Goal: Task Accomplishment & Management: Use online tool/utility

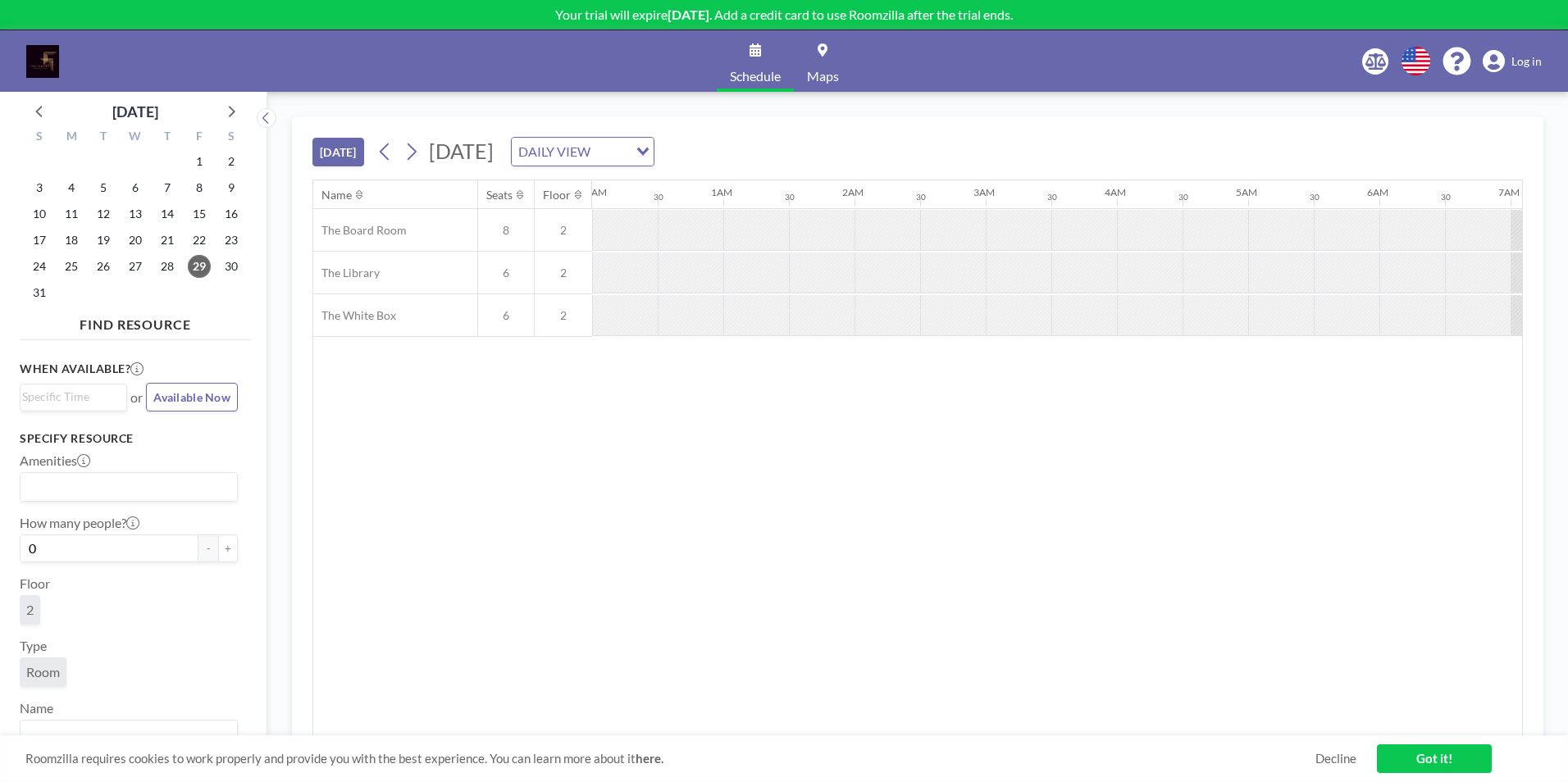
scroll to position [0, 1444]
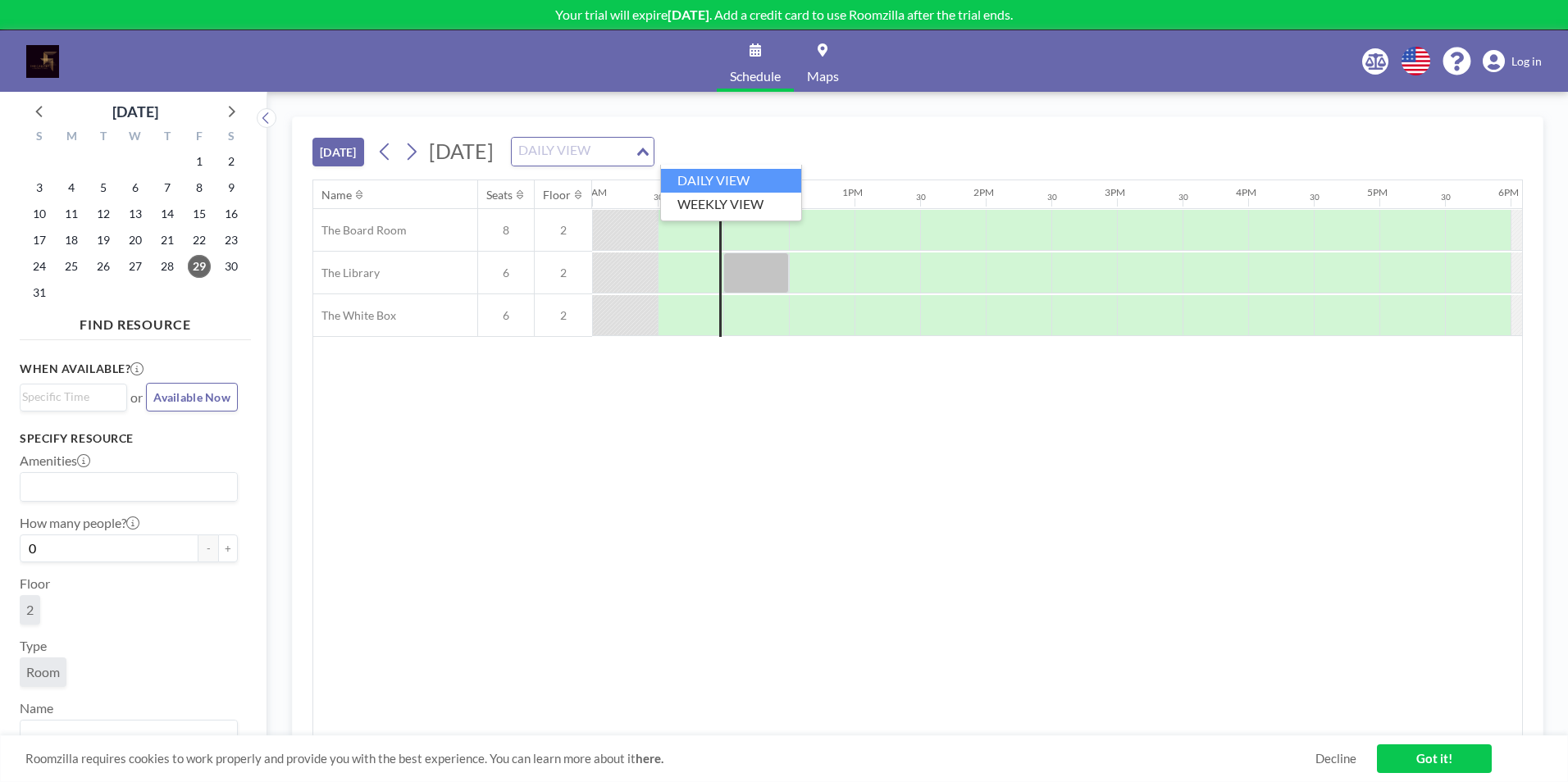
click at [649, 150] on icon "Search for option" at bounding box center [643, 151] width 12 height 8
click at [743, 205] on li "WEEKLY VIEW" at bounding box center [731, 205] width 140 height 24
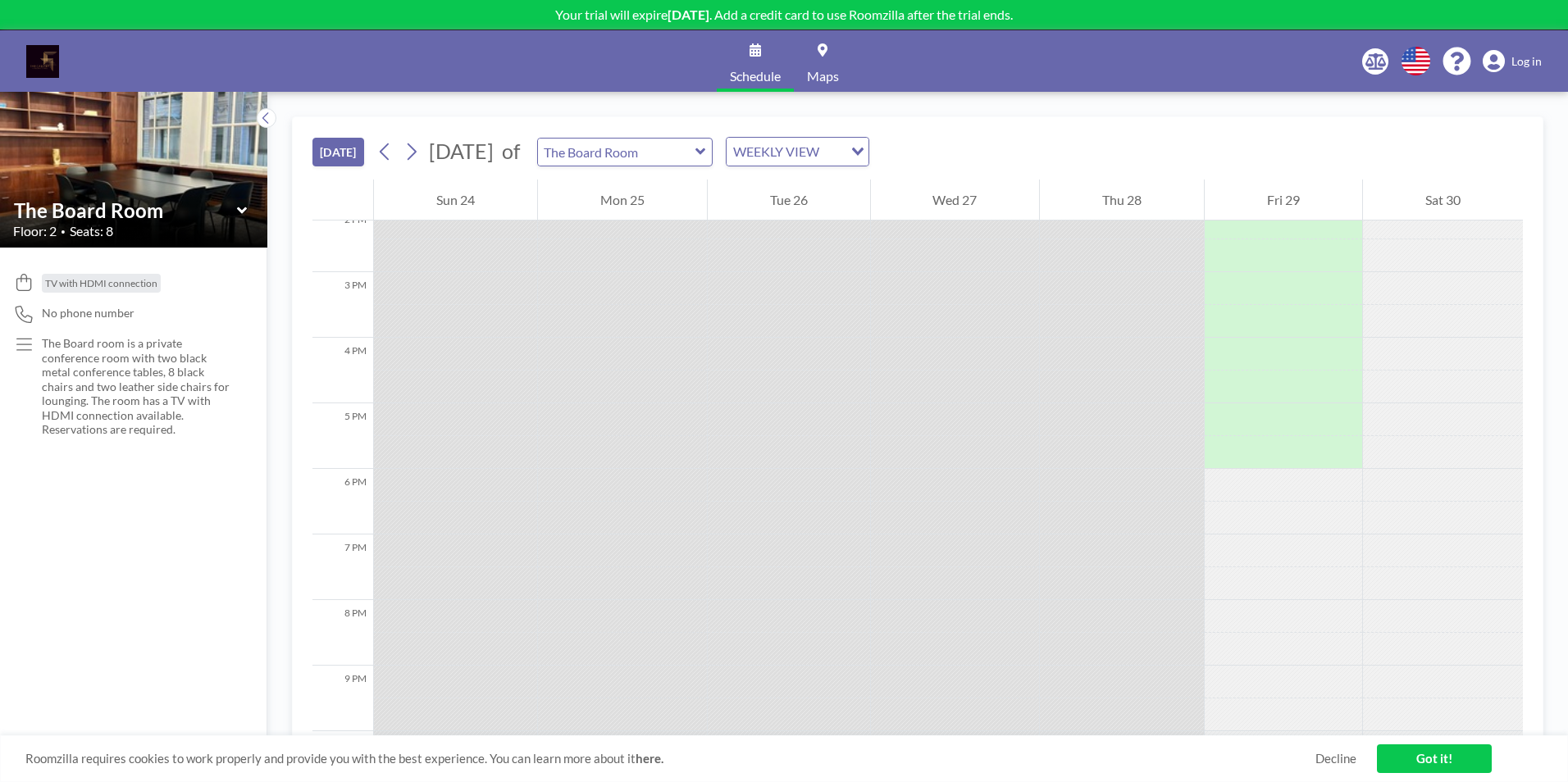
scroll to position [968, 0]
click at [412, 152] on icon at bounding box center [411, 151] width 16 height 25
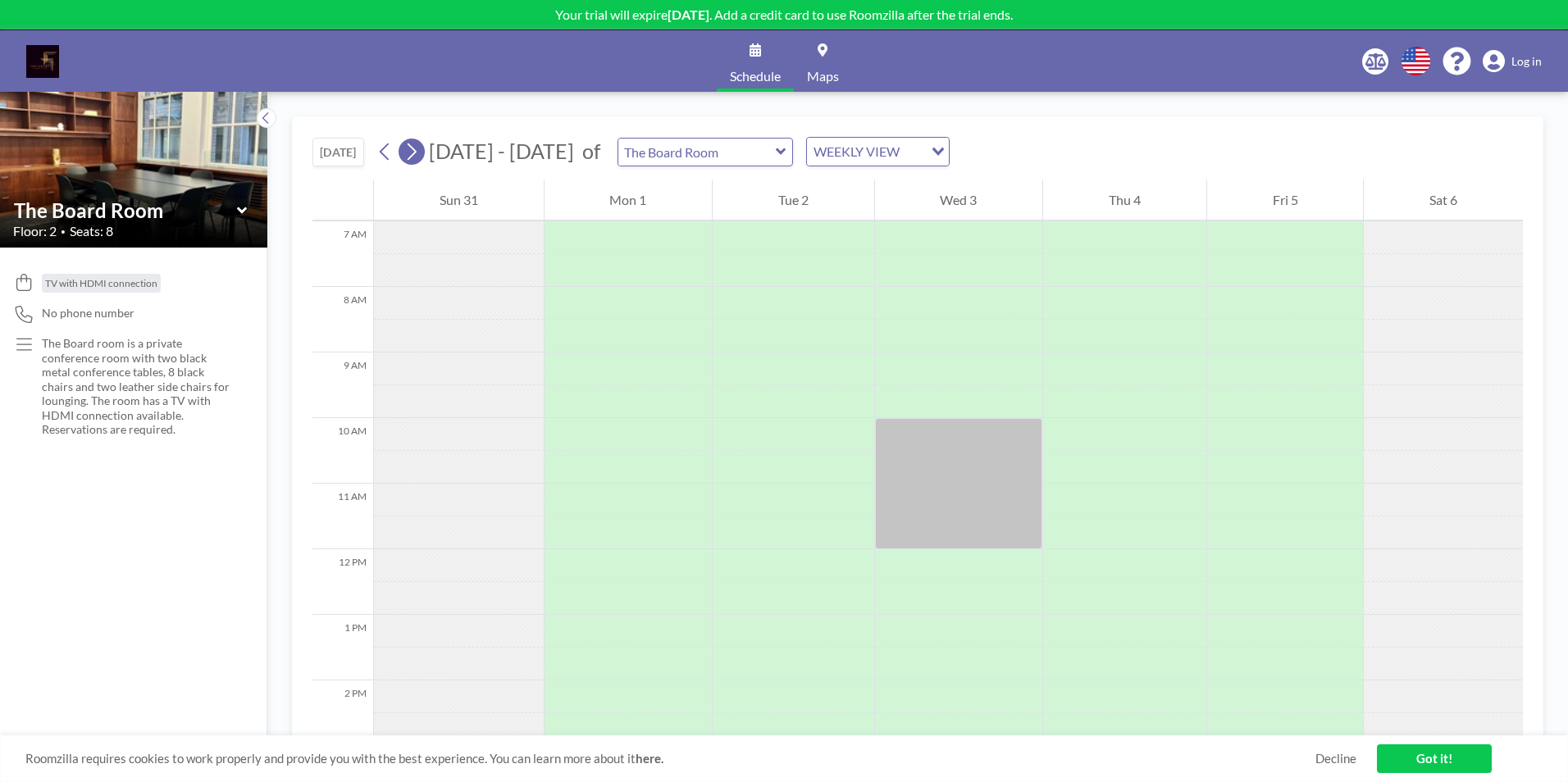
scroll to position [525, 0]
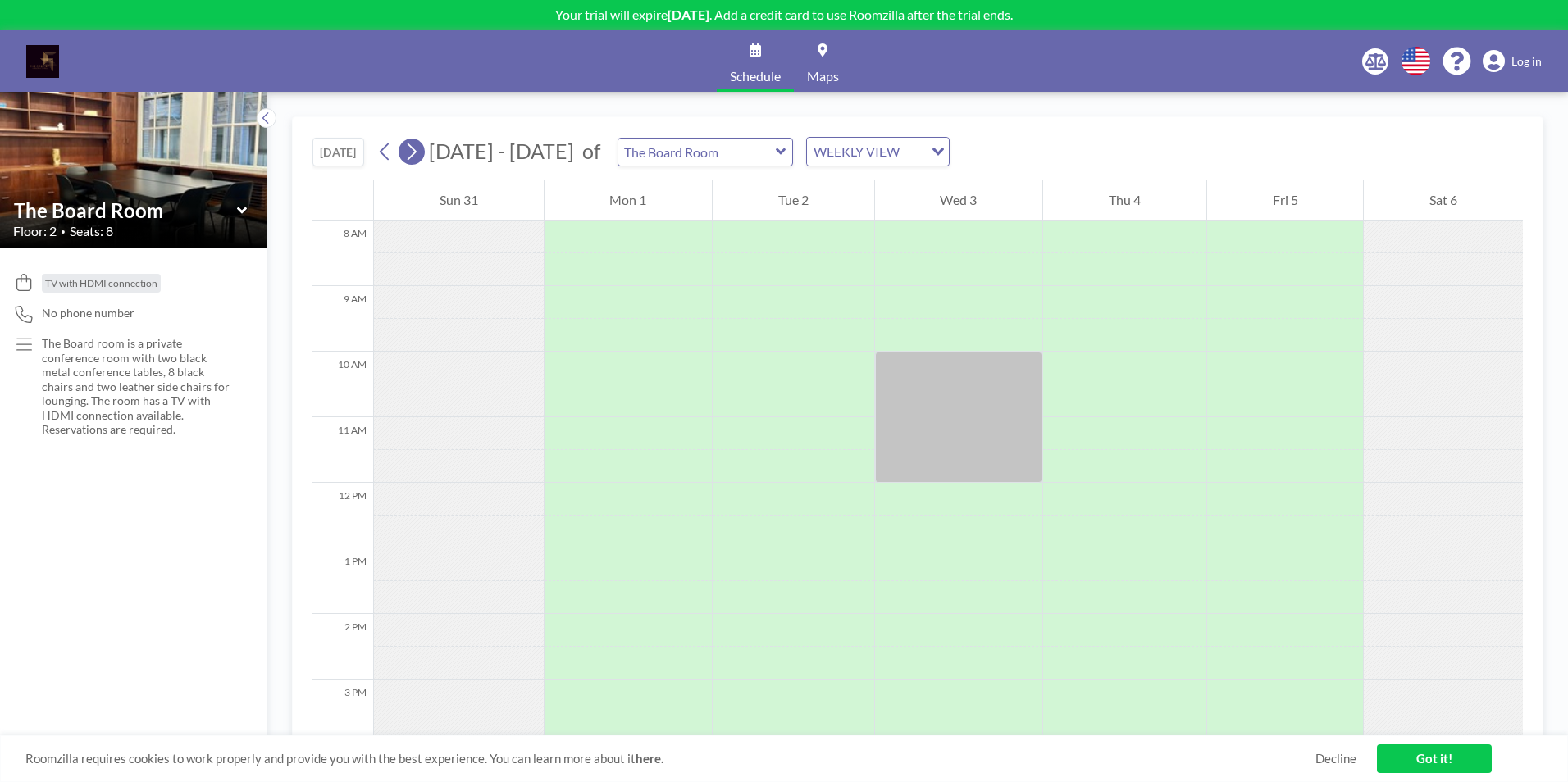
click at [412, 152] on icon at bounding box center [411, 151] width 16 height 25
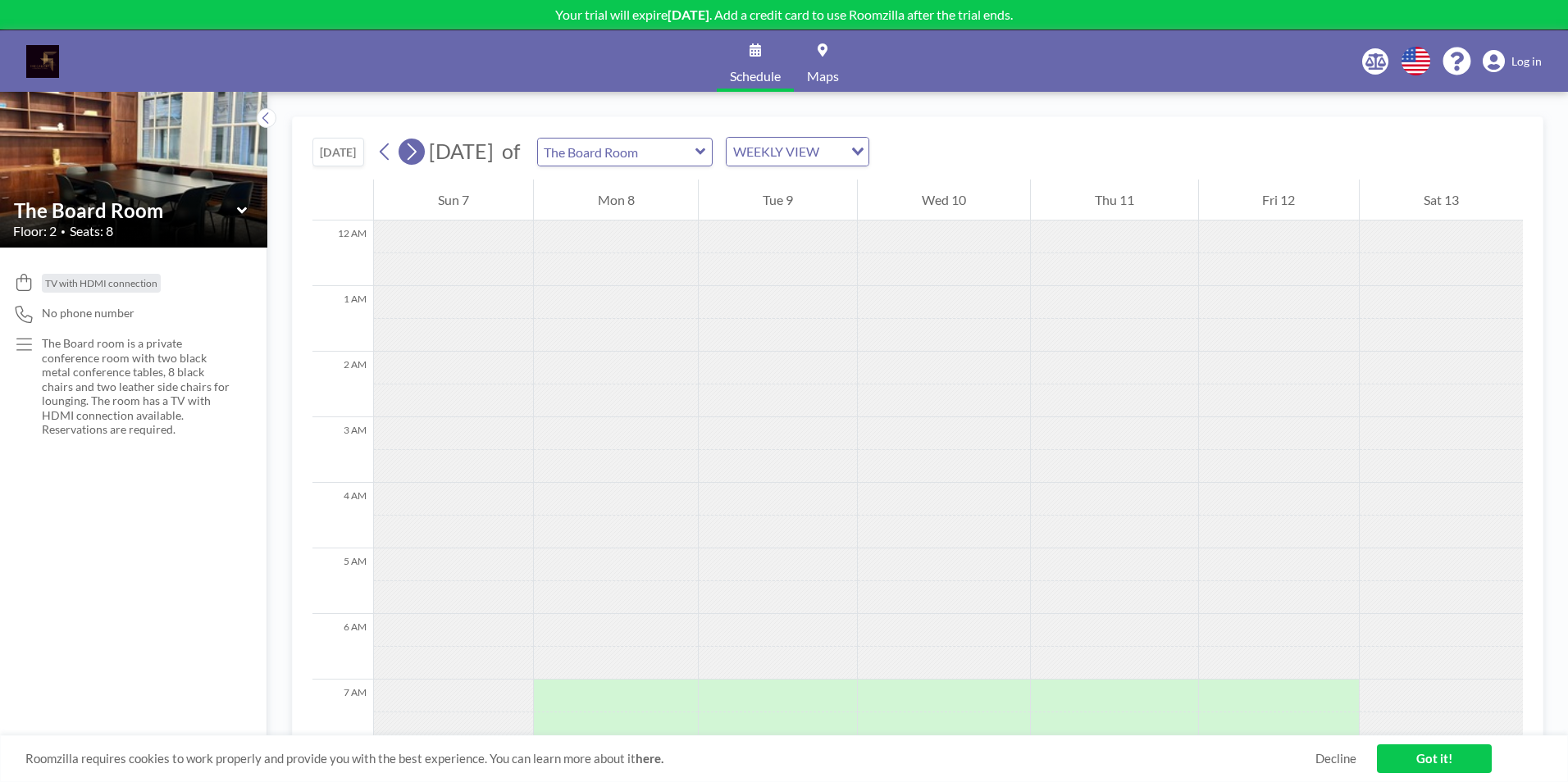
scroll to position [492, 0]
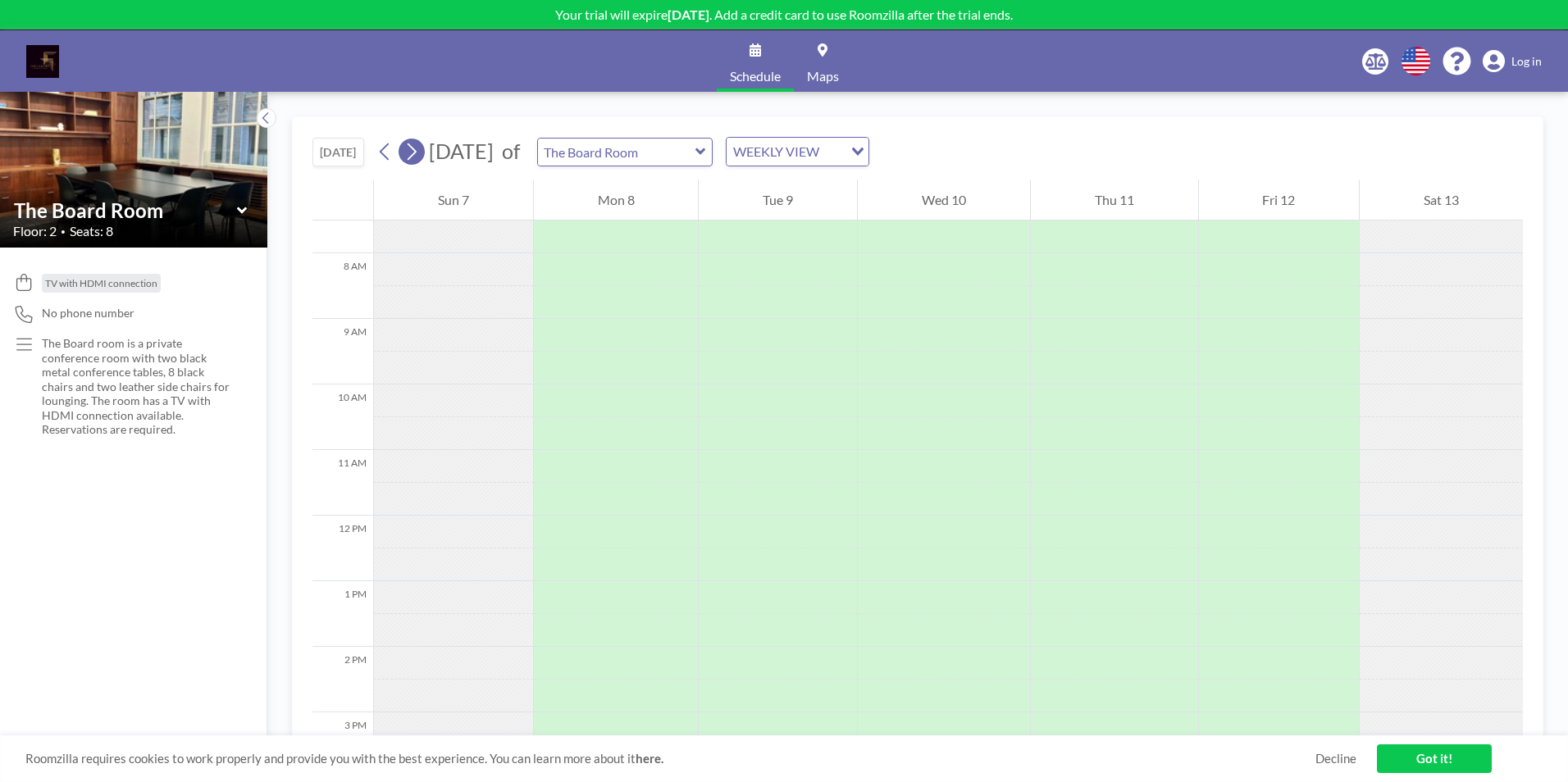
click at [412, 152] on icon at bounding box center [411, 151] width 16 height 25
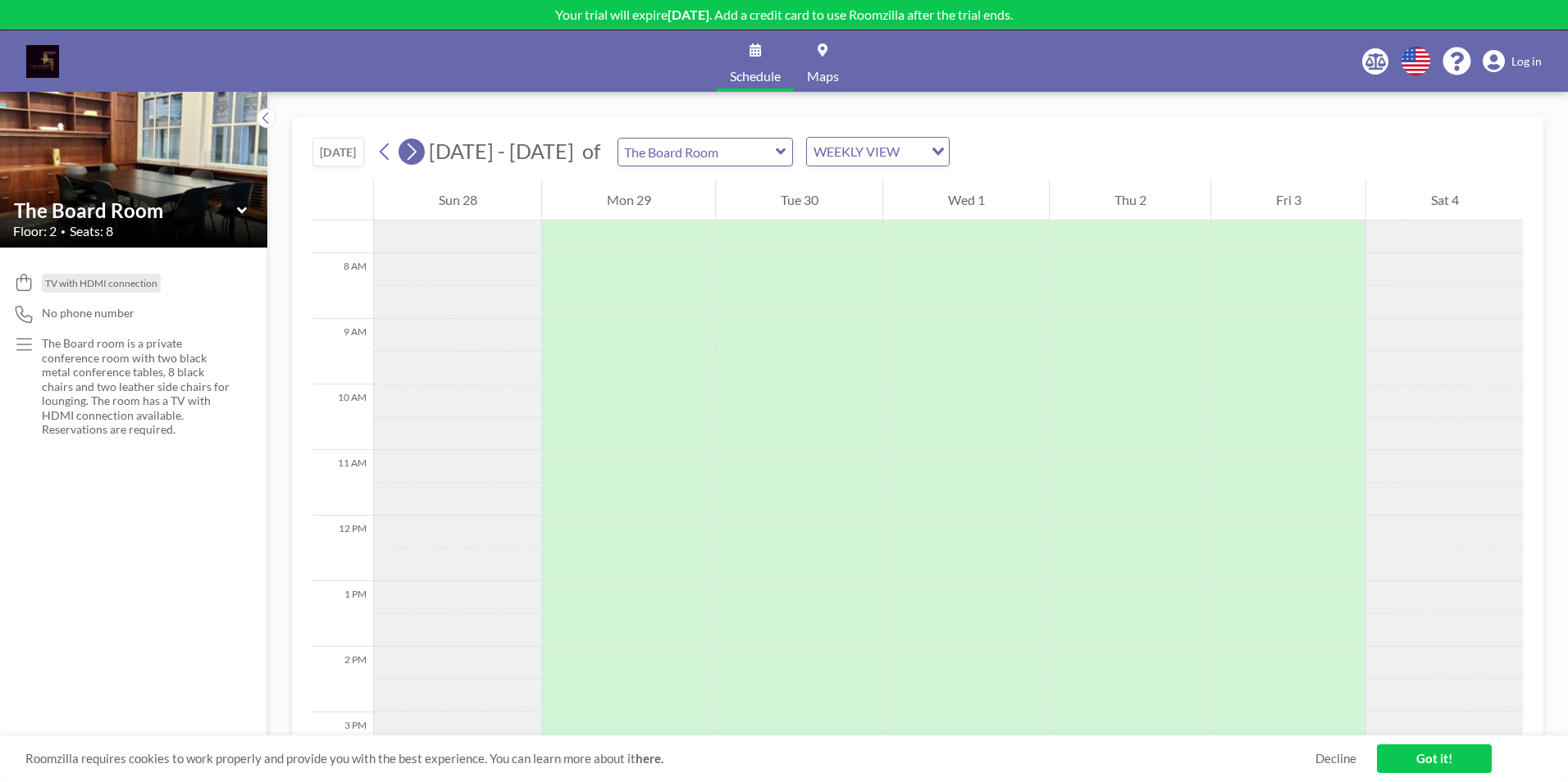
click at [412, 152] on icon at bounding box center [411, 151] width 16 height 25
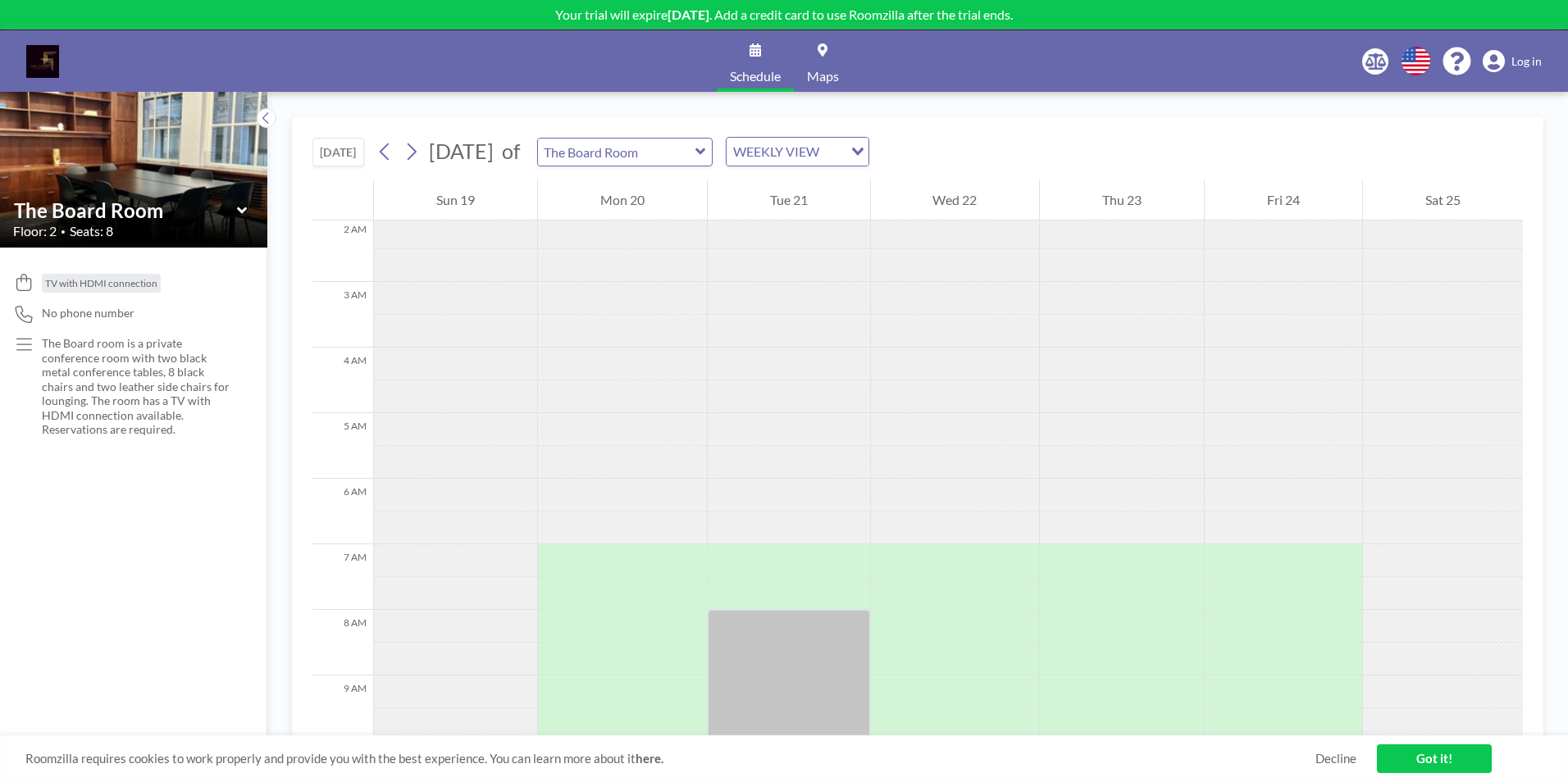
scroll to position [164, 0]
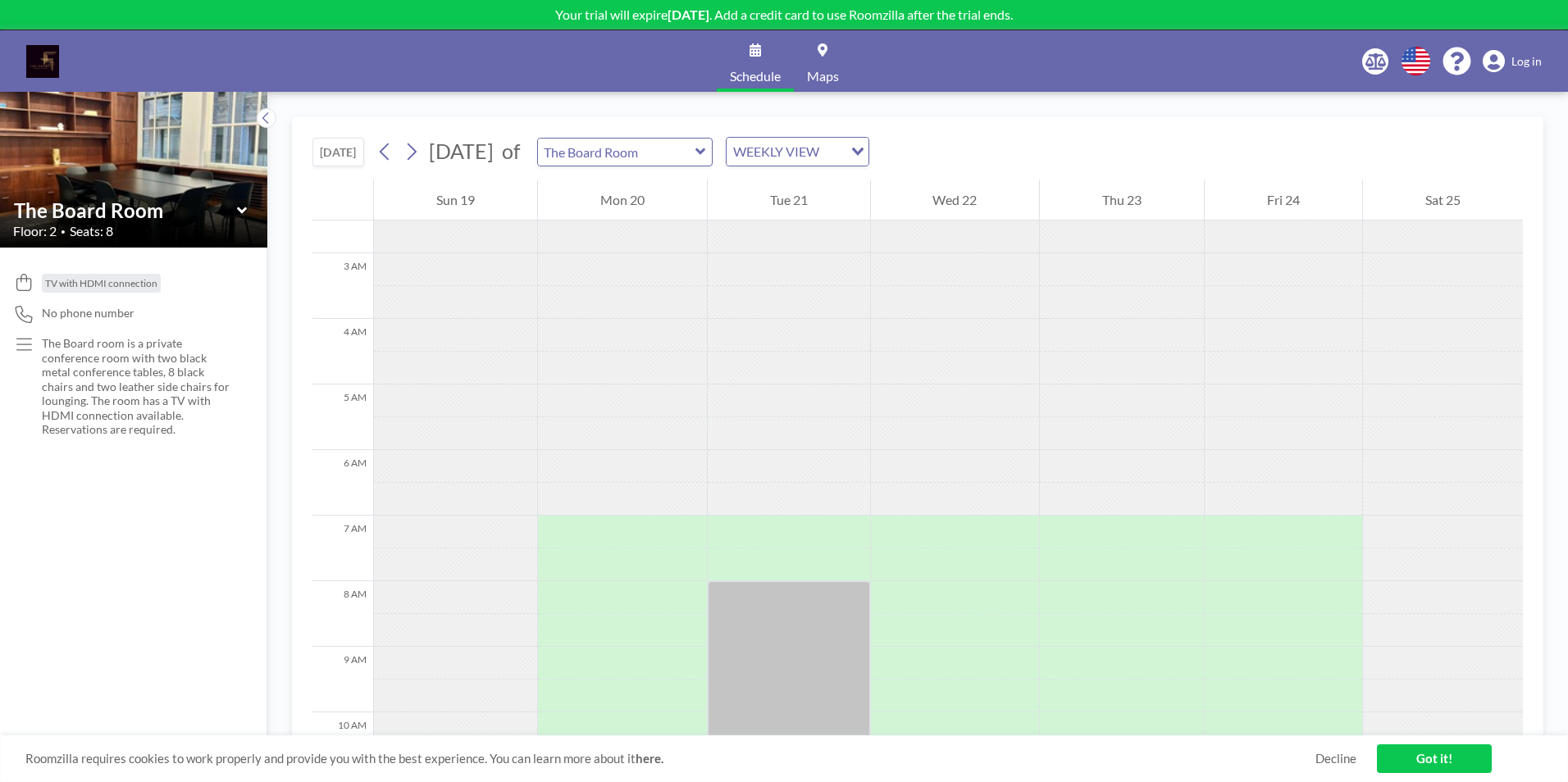
click at [1410, 759] on link "Got it!" at bounding box center [1434, 758] width 115 height 28
